Goal: Navigation & Orientation: Find specific page/section

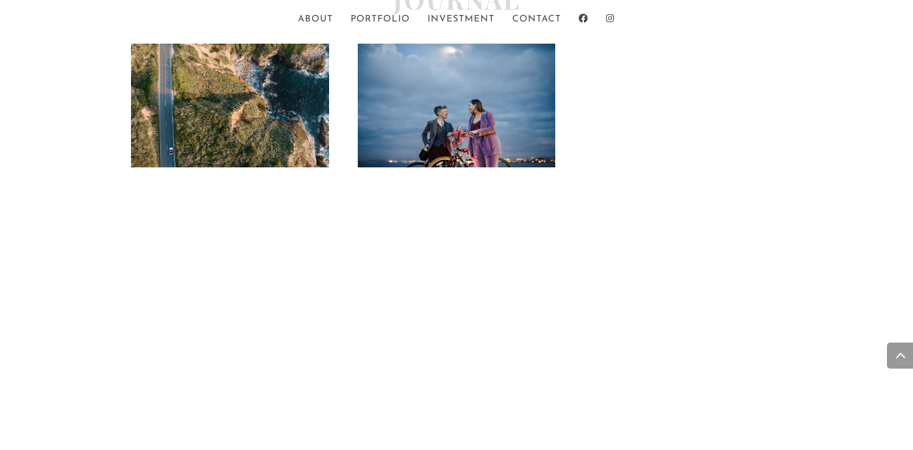
scroll to position [2853, 0]
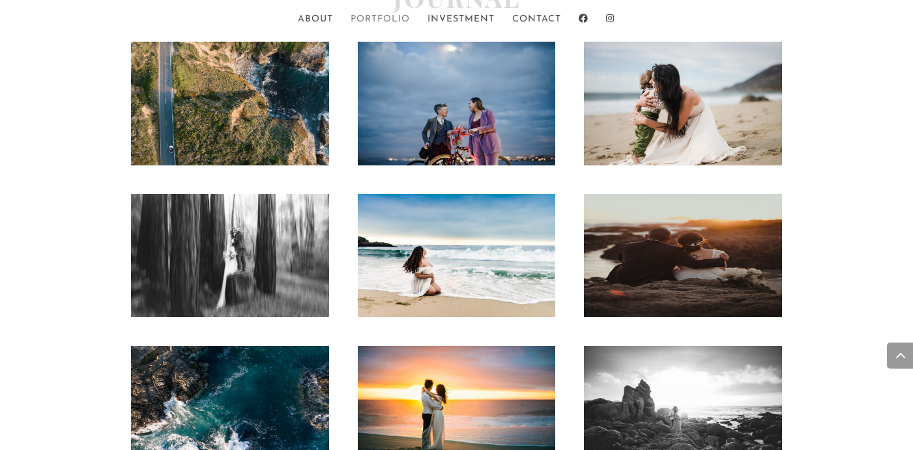
click at [396, 19] on link "Portfolio" at bounding box center [380, 26] width 59 height 22
click at [372, 19] on link "Portfolio" at bounding box center [380, 26] width 59 height 22
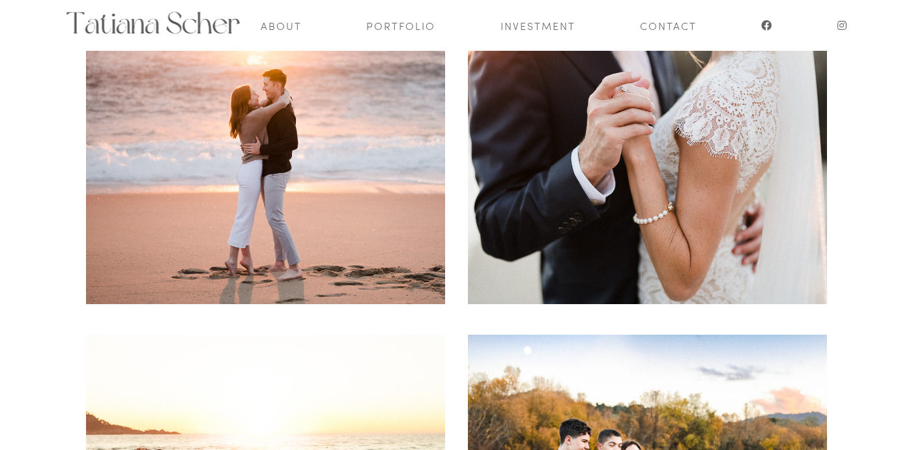
scroll to position [286, 0]
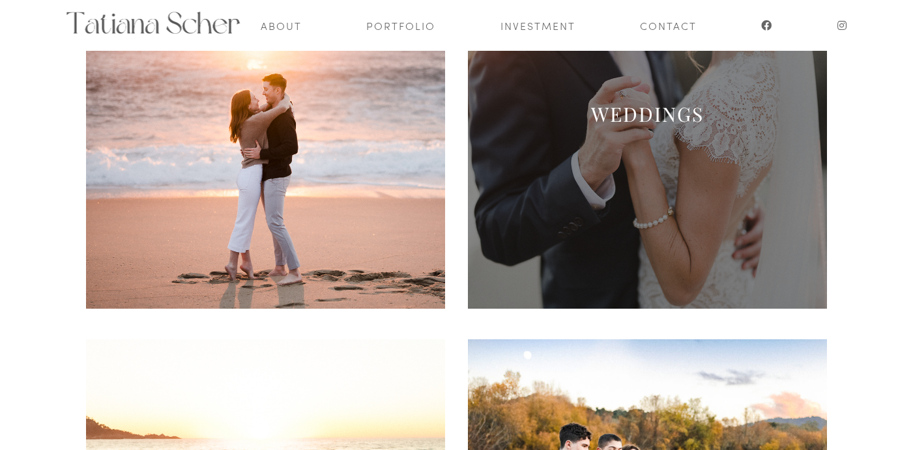
click at [613, 214] on span at bounding box center [648, 129] width 360 height 360
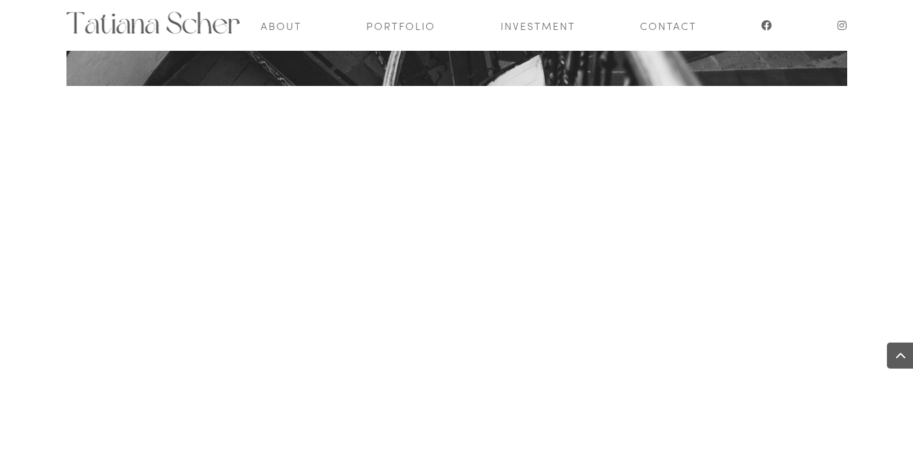
scroll to position [23191, 0]
